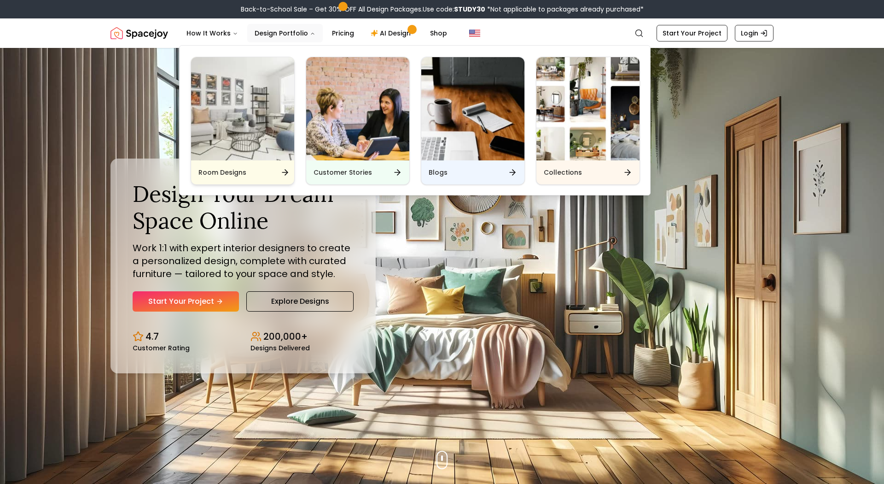
click at [278, 87] on img "Main" at bounding box center [242, 108] width 103 height 103
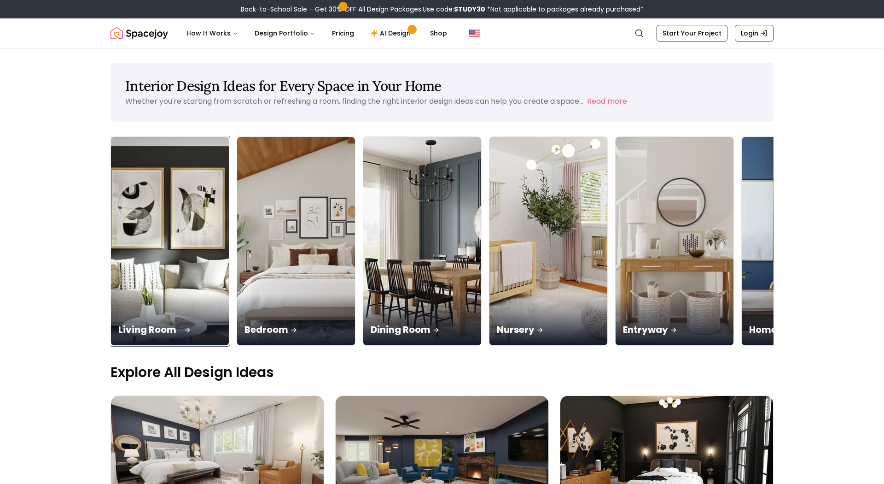
click at [117, 185] on img at bounding box center [170, 241] width 124 height 219
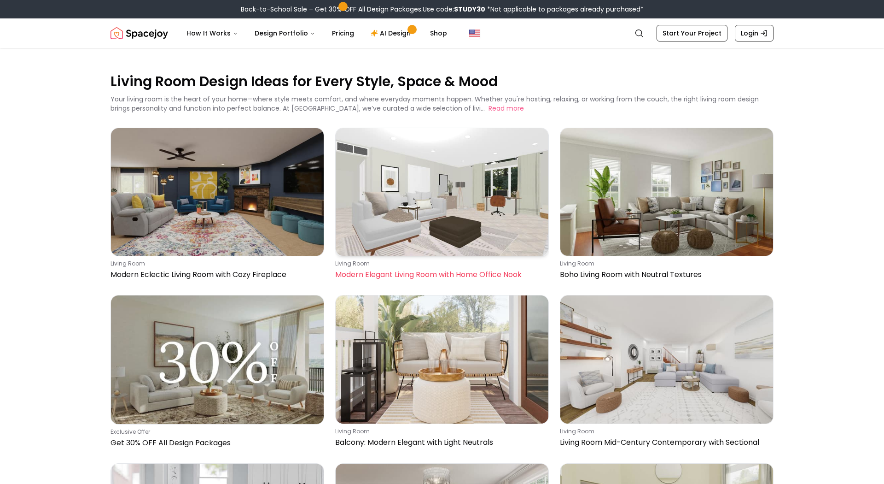
click at [398, 195] on img at bounding box center [442, 192] width 213 height 128
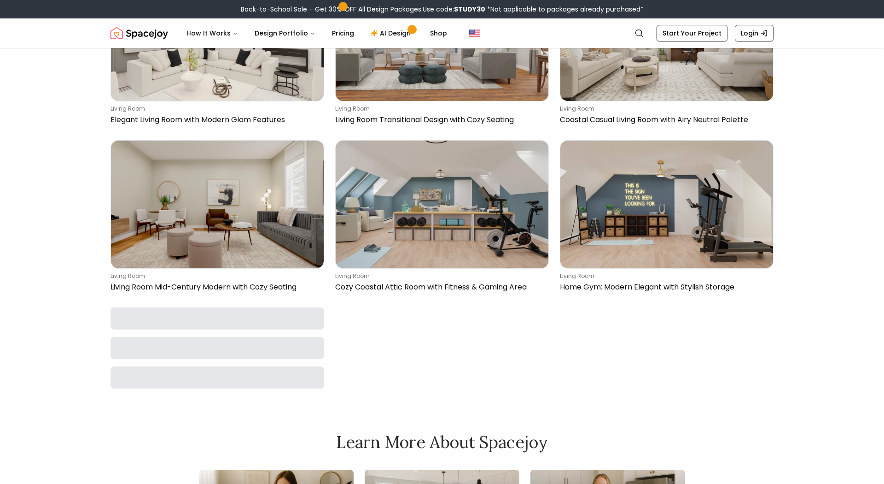
scroll to position [4174, 0]
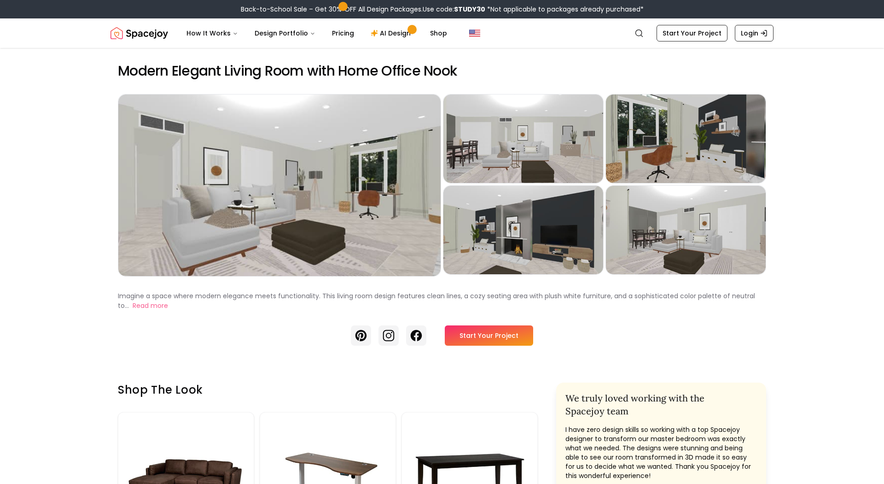
click at [502, 333] on link "Start Your Project" at bounding box center [489, 335] width 88 height 20
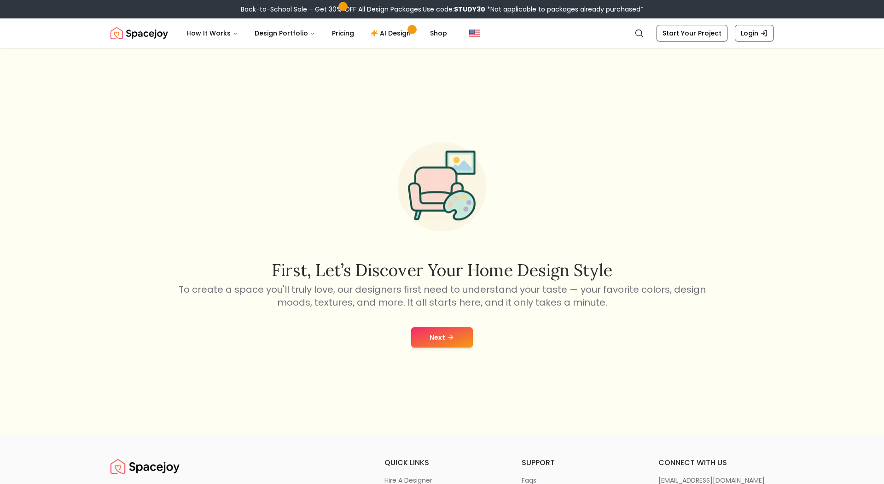
click at [457, 335] on button "Next" at bounding box center [442, 337] width 62 height 20
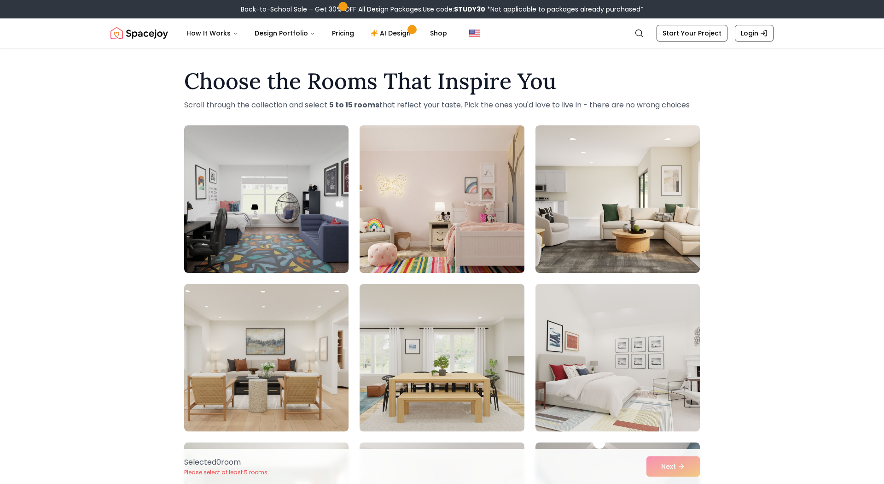
click at [388, 204] on img at bounding box center [442, 199] width 173 height 155
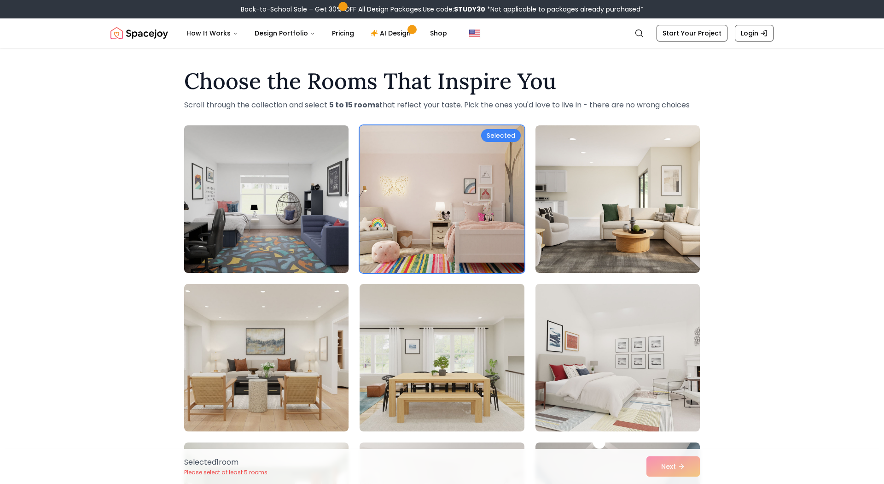
click at [270, 176] on img at bounding box center [266, 199] width 173 height 155
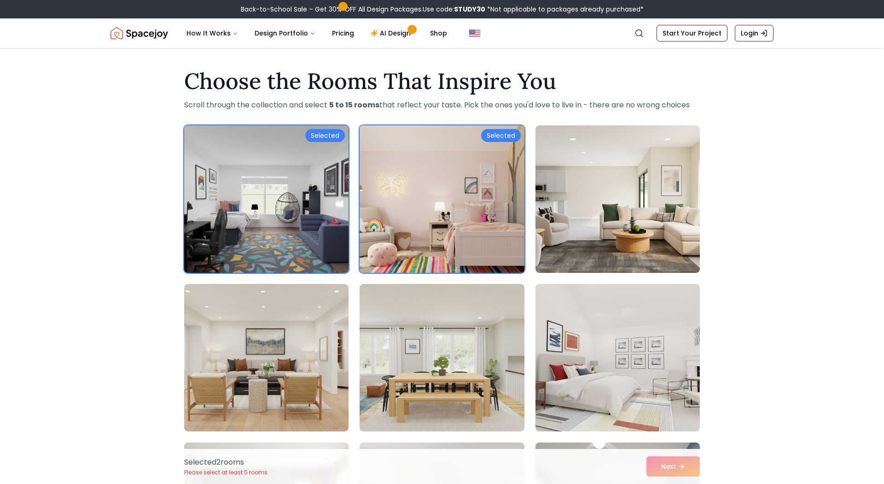
click at [393, 172] on img at bounding box center [442, 199] width 173 height 155
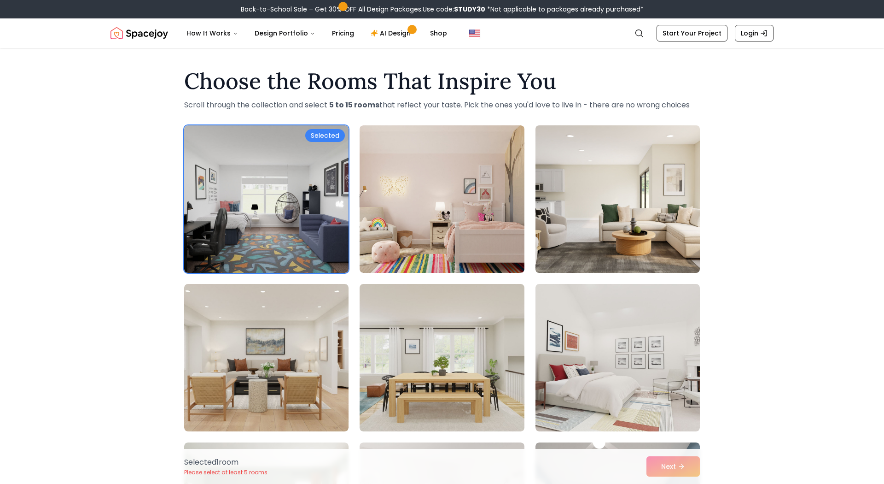
click at [619, 205] on img at bounding box center [617, 199] width 173 height 155
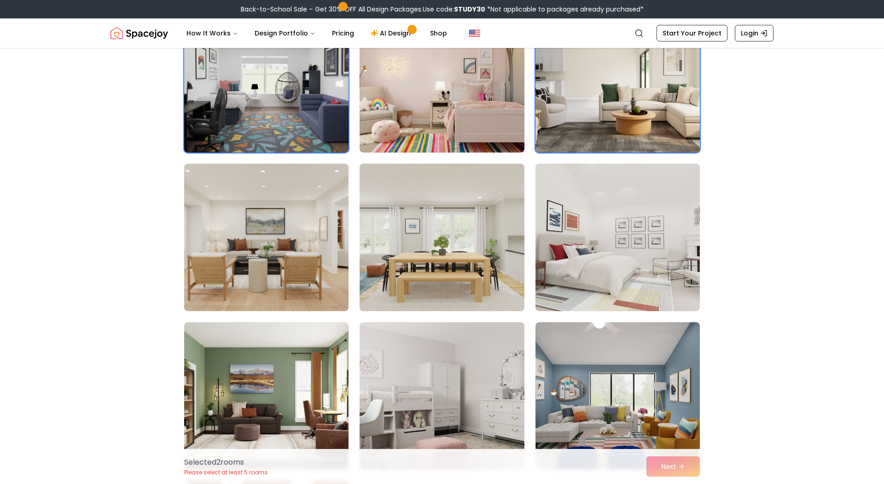
scroll to position [136, 0]
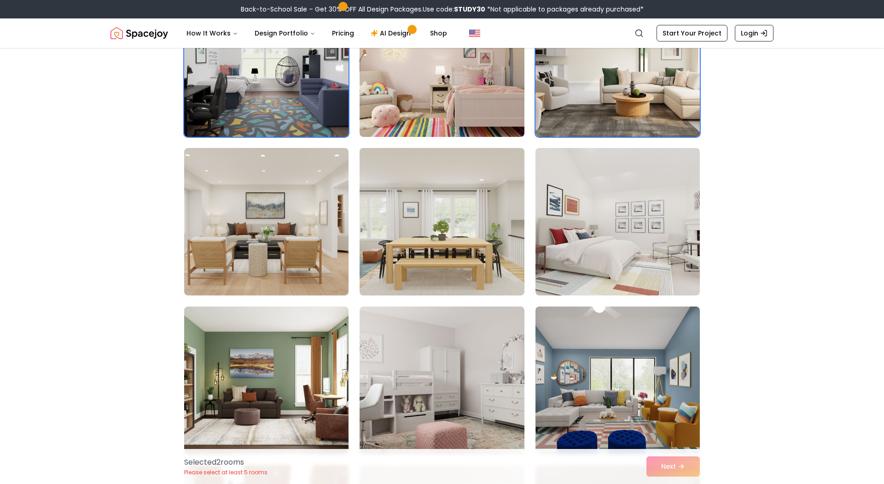
click at [481, 214] on img at bounding box center [442, 221] width 173 height 155
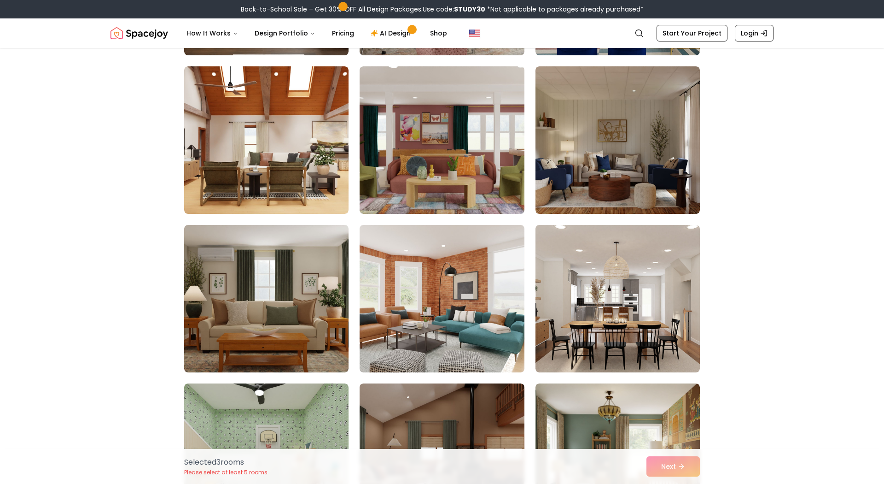
scroll to position [535, 0]
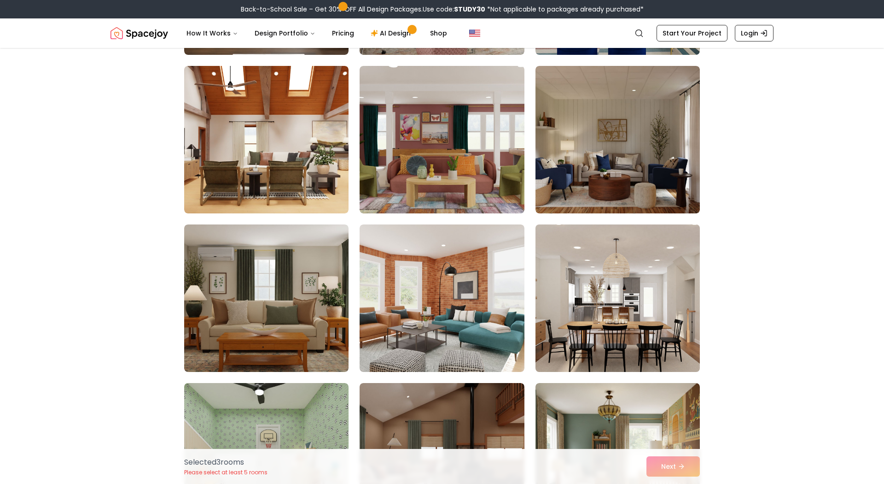
click at [623, 295] on img at bounding box center [617, 298] width 173 height 155
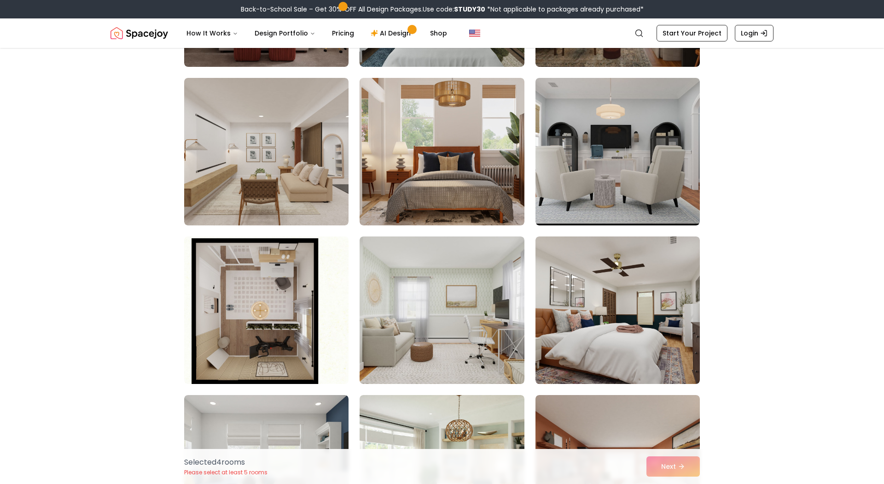
scroll to position [1158, 0]
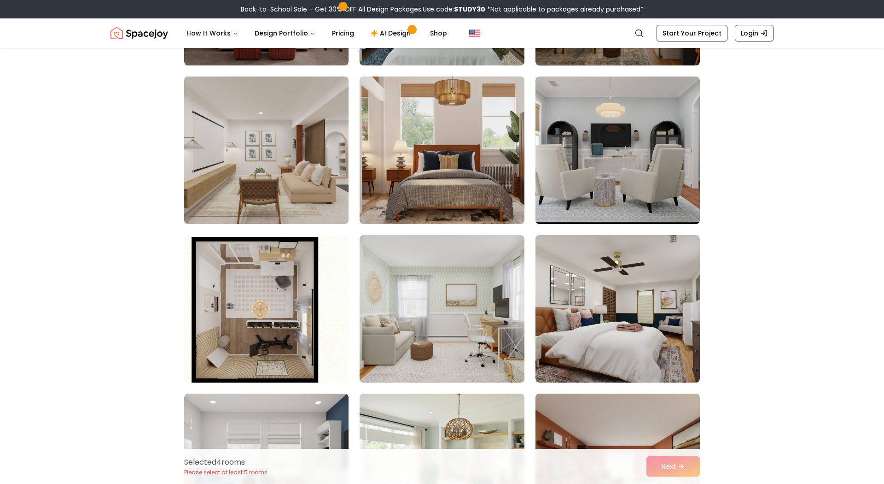
click at [266, 182] on img at bounding box center [266, 150] width 173 height 155
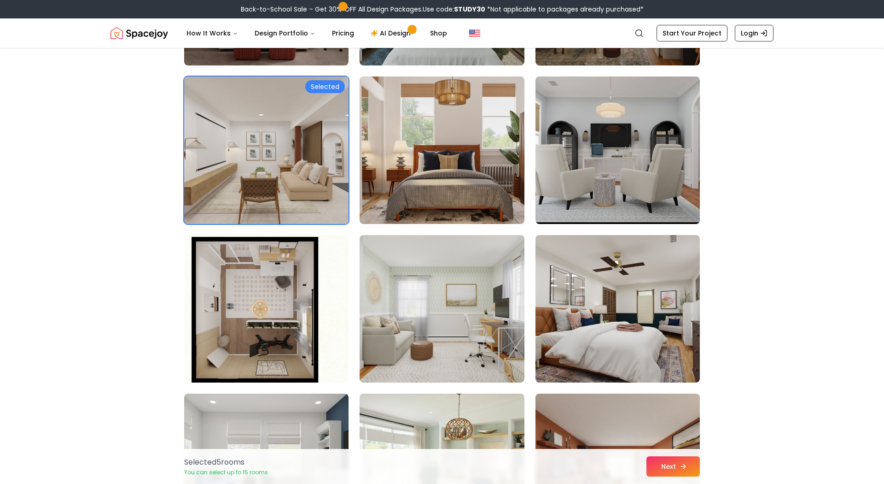
click at [675, 462] on button "Next" at bounding box center [673, 466] width 53 height 20
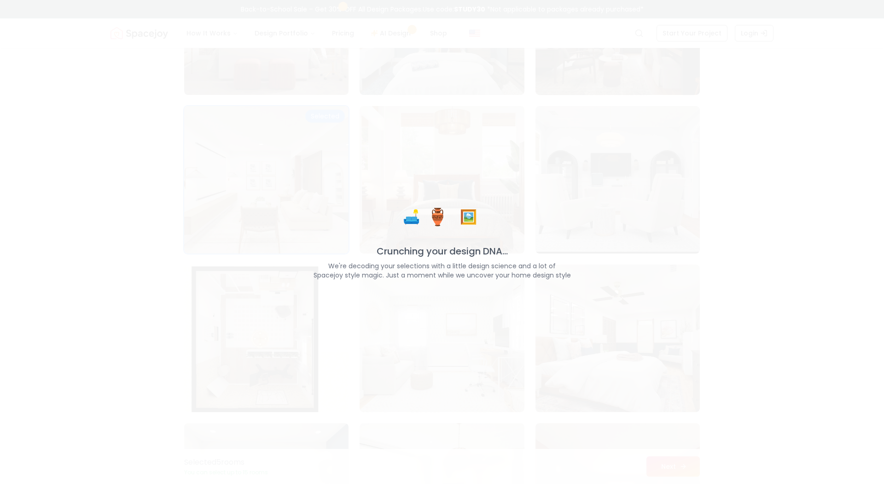
scroll to position [1187, 0]
